Goal: Obtain resource: Obtain resource

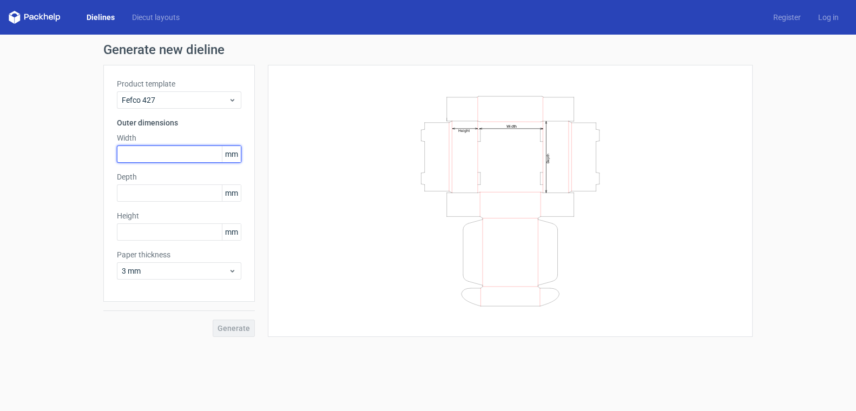
click at [180, 157] on input "text" at bounding box center [179, 154] width 124 height 17
type input "300"
type input "200"
type input "50"
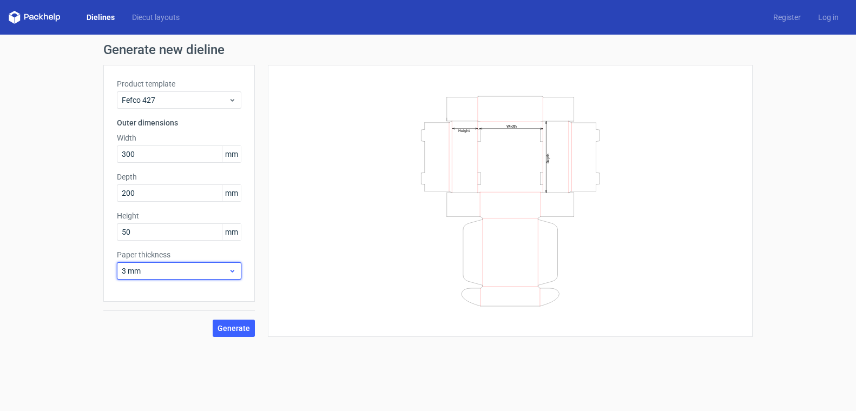
click at [228, 267] on span "3 mm" at bounding box center [175, 271] width 107 height 11
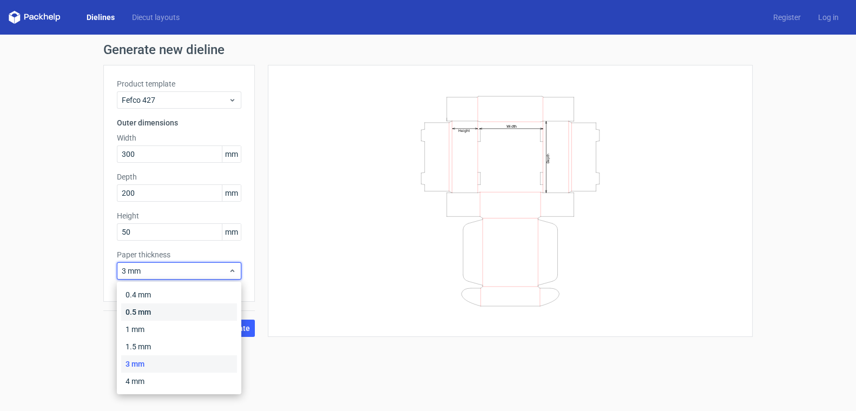
click at [155, 312] on div "0.5 mm" at bounding box center [179, 312] width 116 height 17
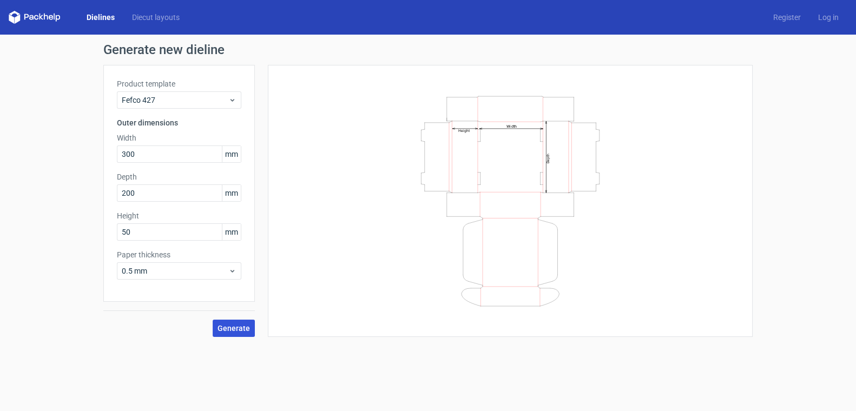
click at [233, 322] on button "Generate" at bounding box center [234, 328] width 42 height 17
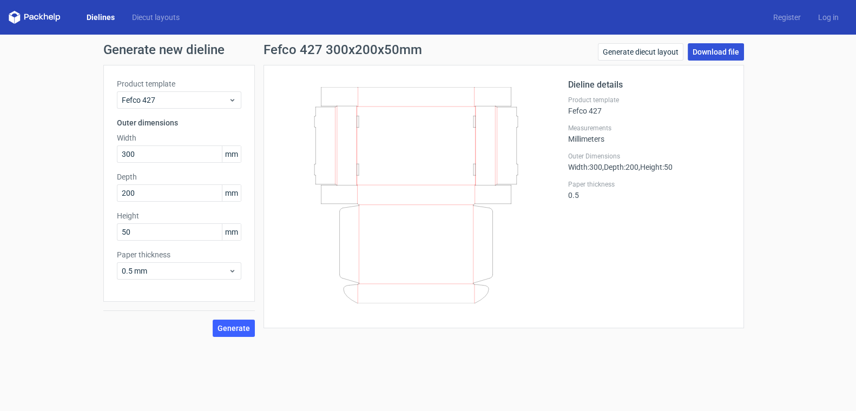
click at [719, 52] on link "Download file" at bounding box center [716, 51] width 56 height 17
